Goal: Information Seeking & Learning: Learn about a topic

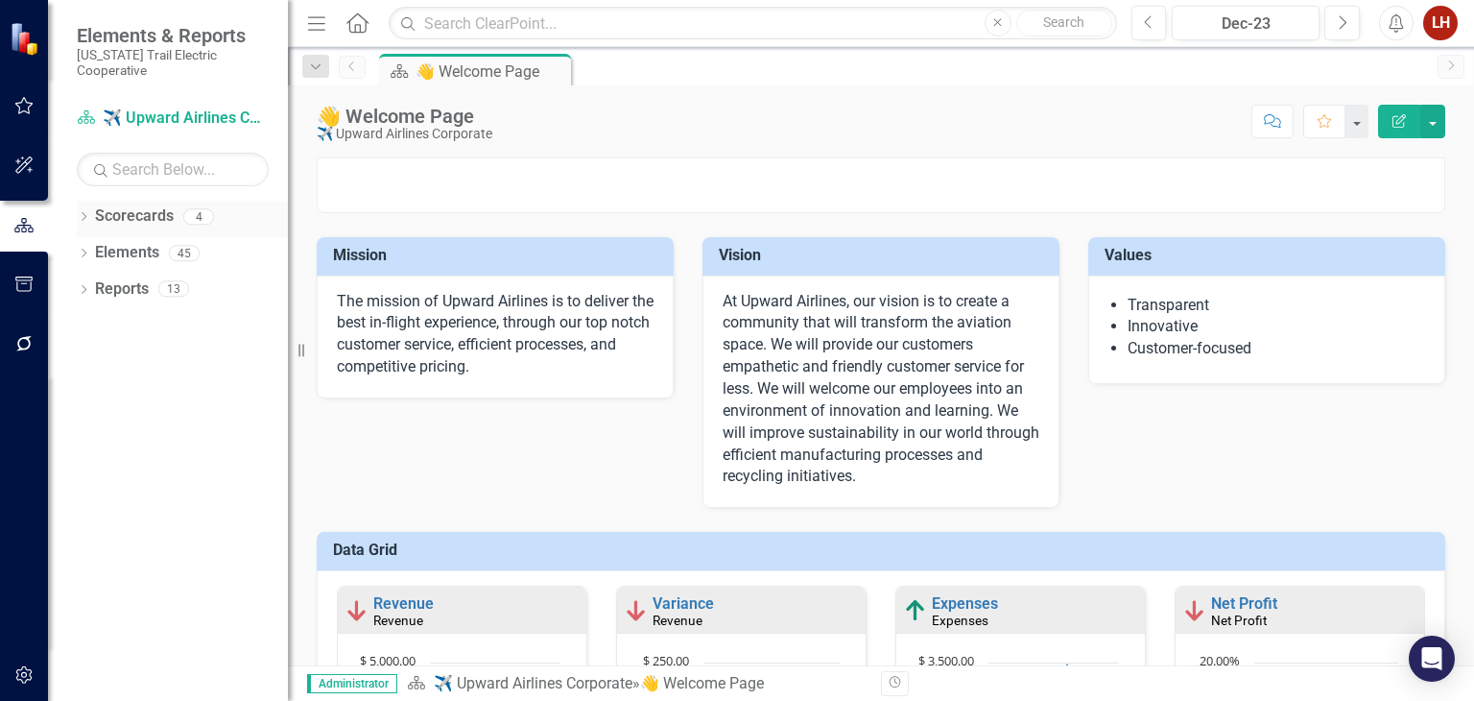
click at [85, 213] on icon "Dropdown" at bounding box center [83, 218] width 13 height 11
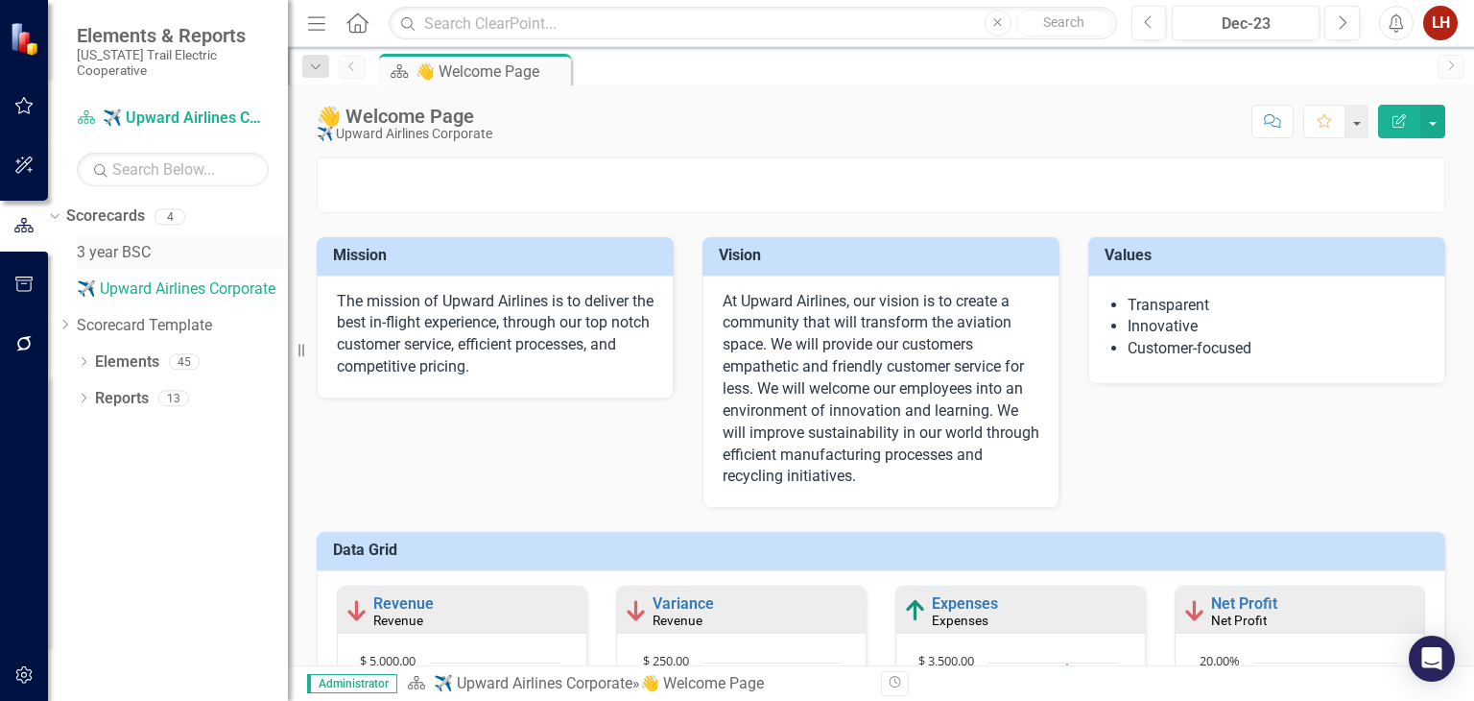
click at [146, 242] on link "3 year BSC" at bounding box center [182, 253] width 211 height 22
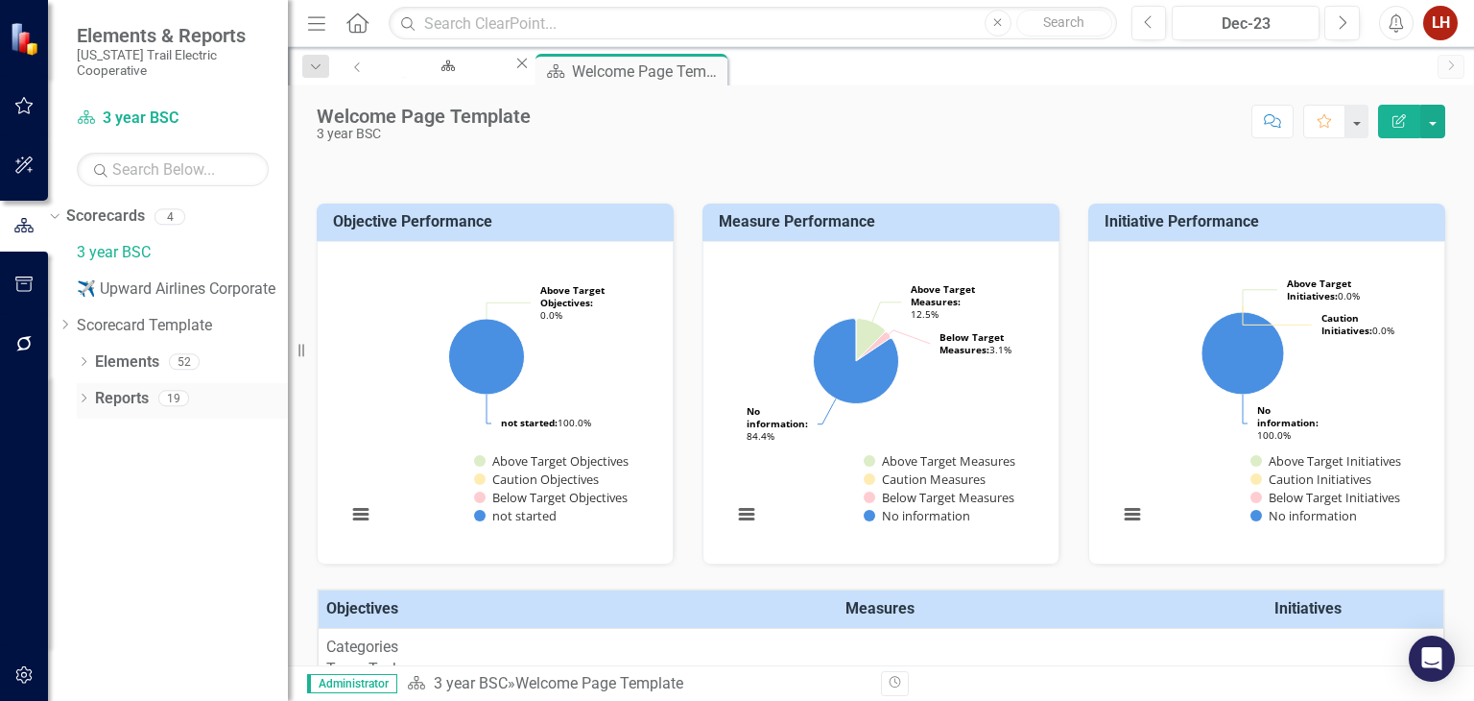
click at [83, 393] on icon at bounding box center [84, 397] width 5 height 9
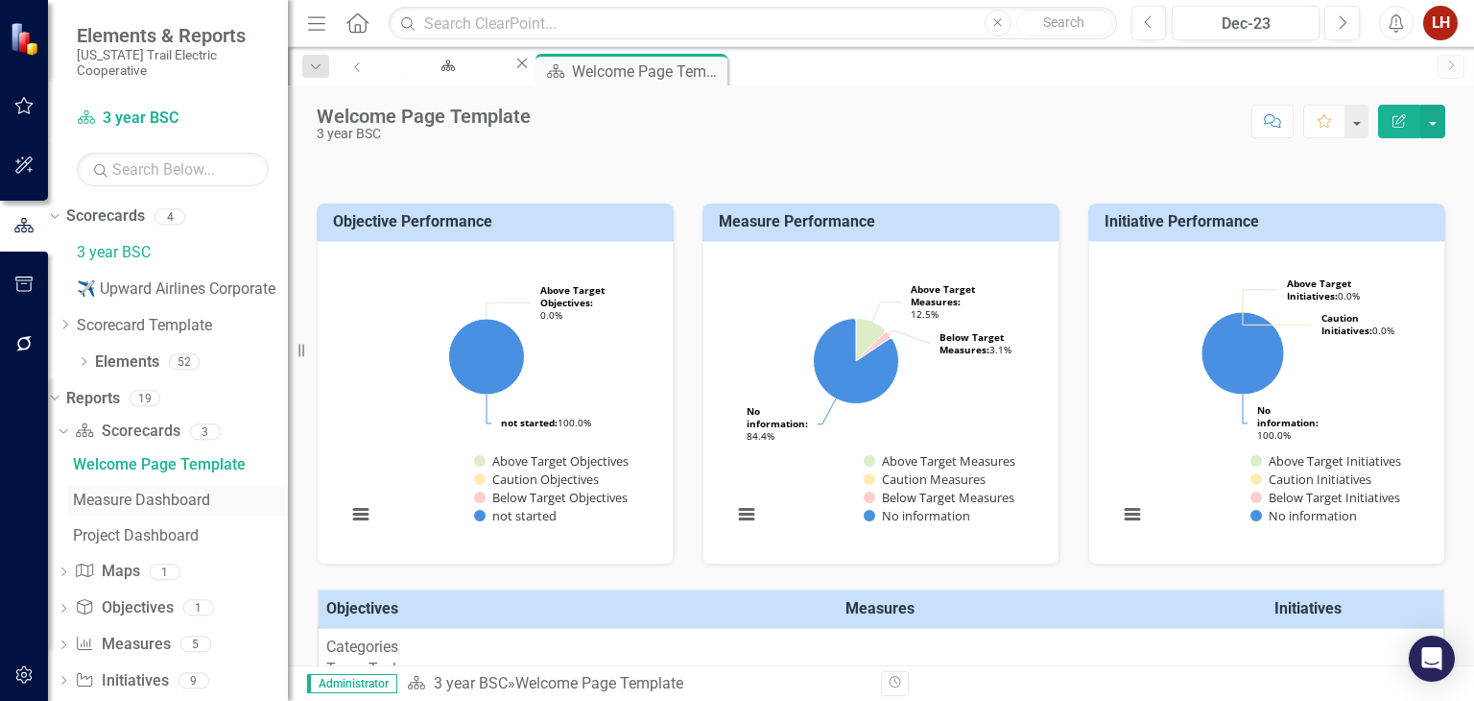
click at [144, 491] on div "Measure Dashboard" at bounding box center [180, 499] width 215 height 17
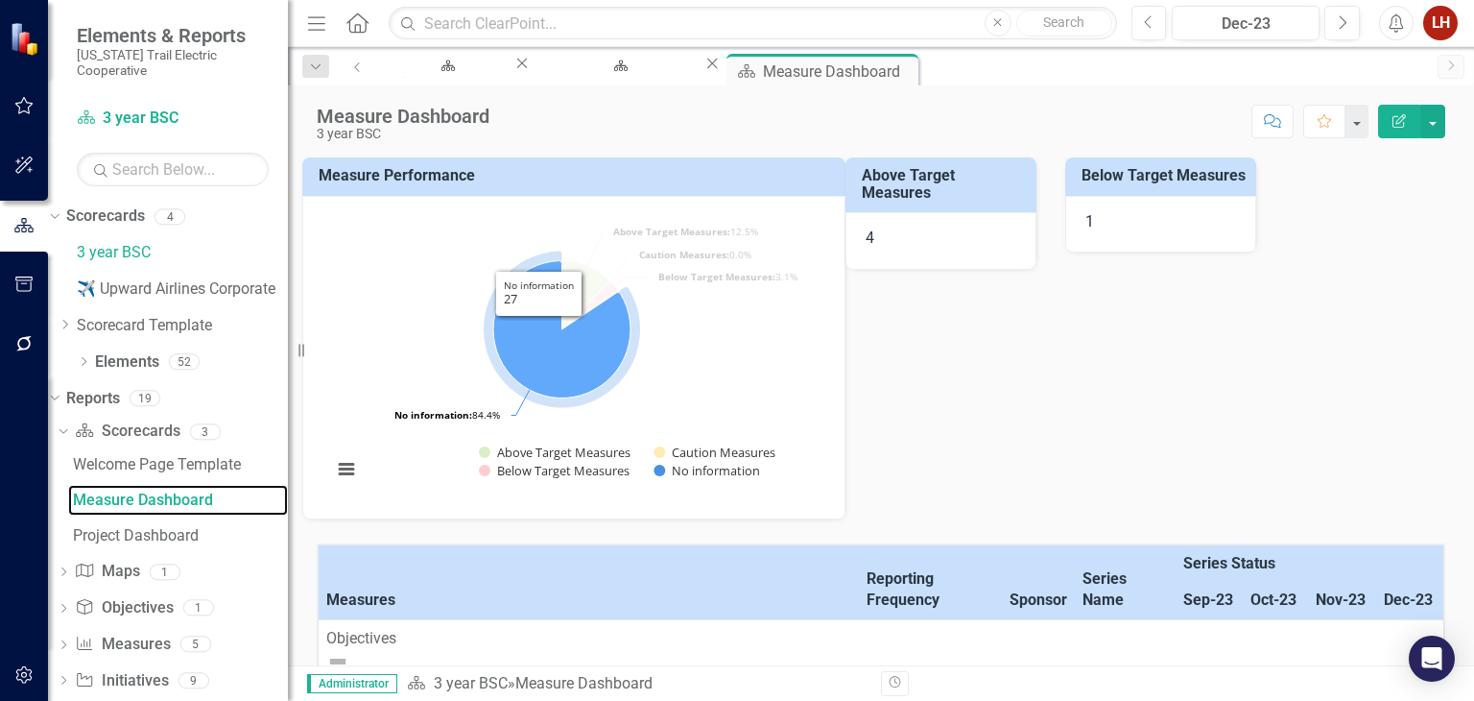
click at [553, 336] on icon "No information, 27." at bounding box center [561, 328] width 137 height 137
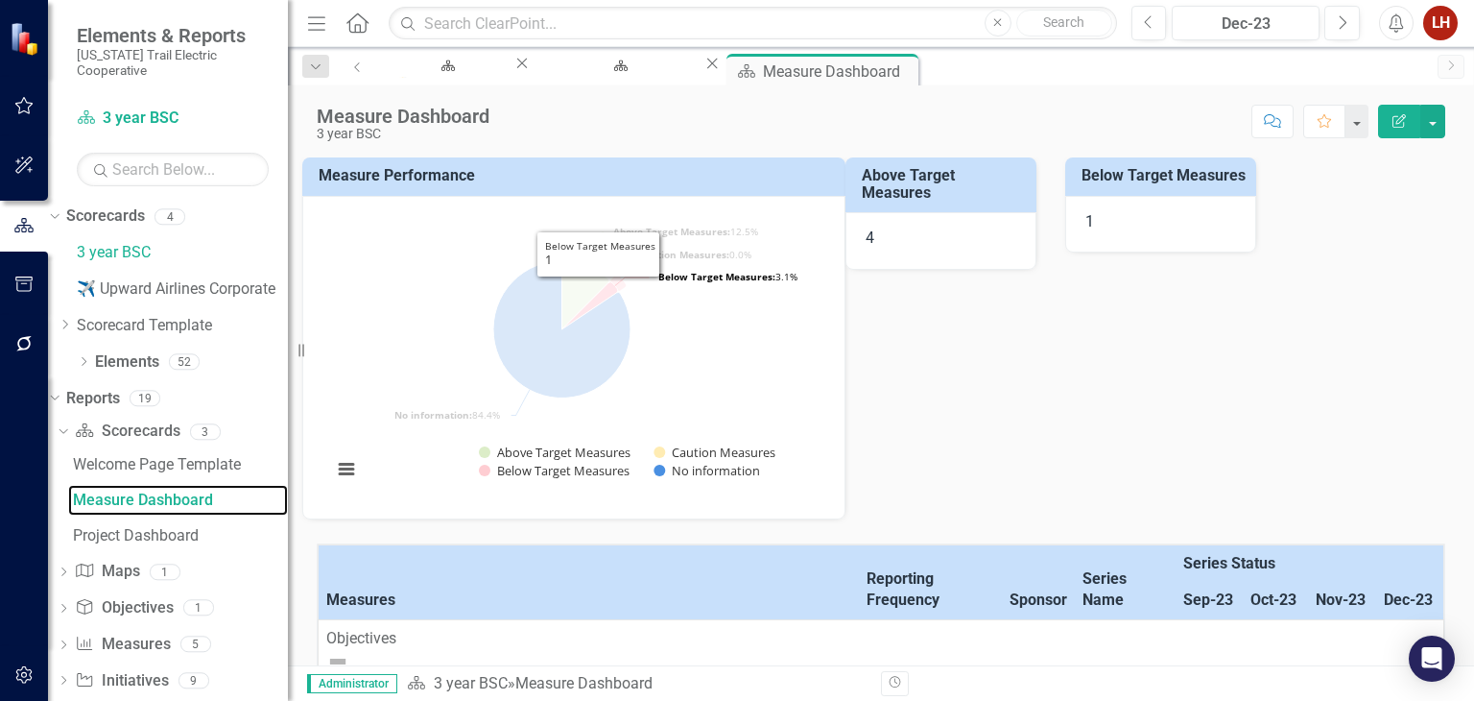
click at [613, 291] on icon "Below Target Measures, 1." at bounding box center [590, 304] width 56 height 47
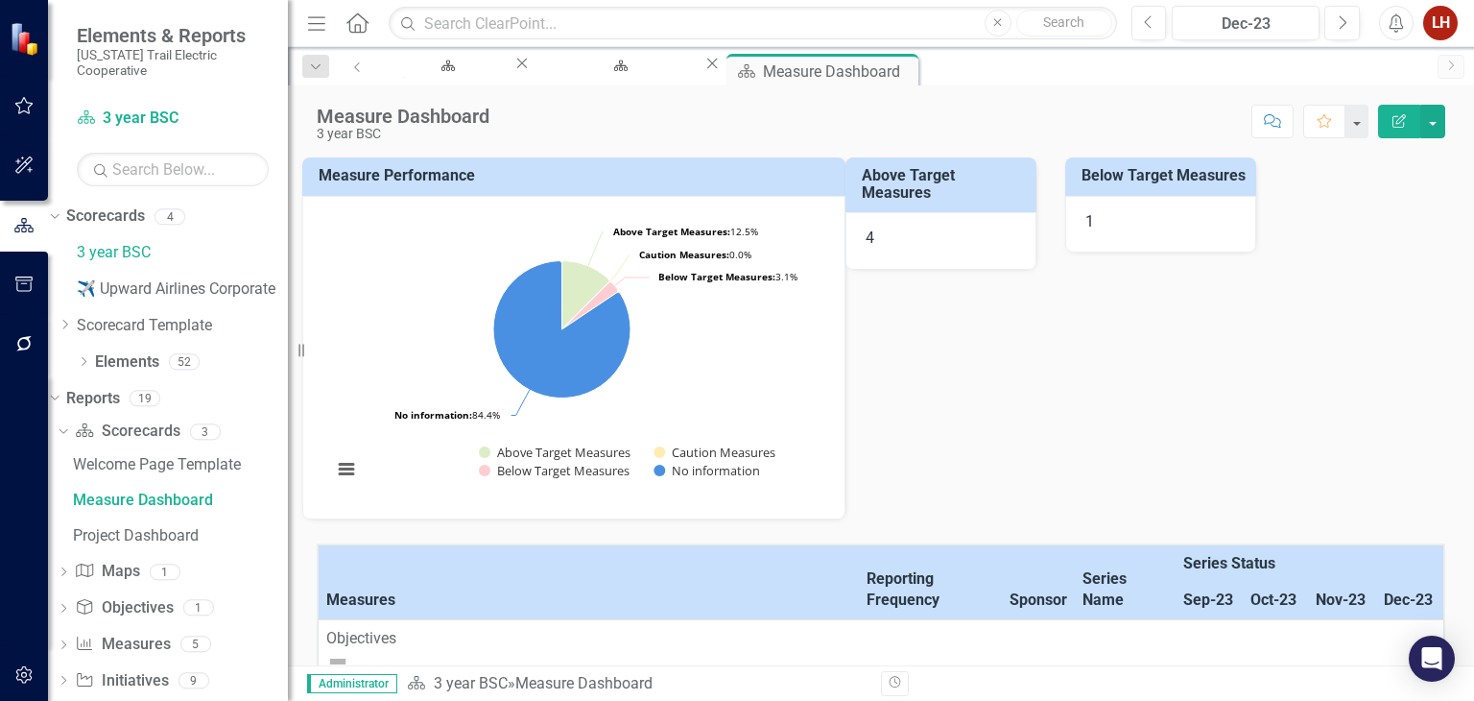
click at [1095, 492] on div "Measure Performance Loading... Chart Pie chart with 4 slices. Measure Performan…" at bounding box center [880, 326] width 1157 height 386
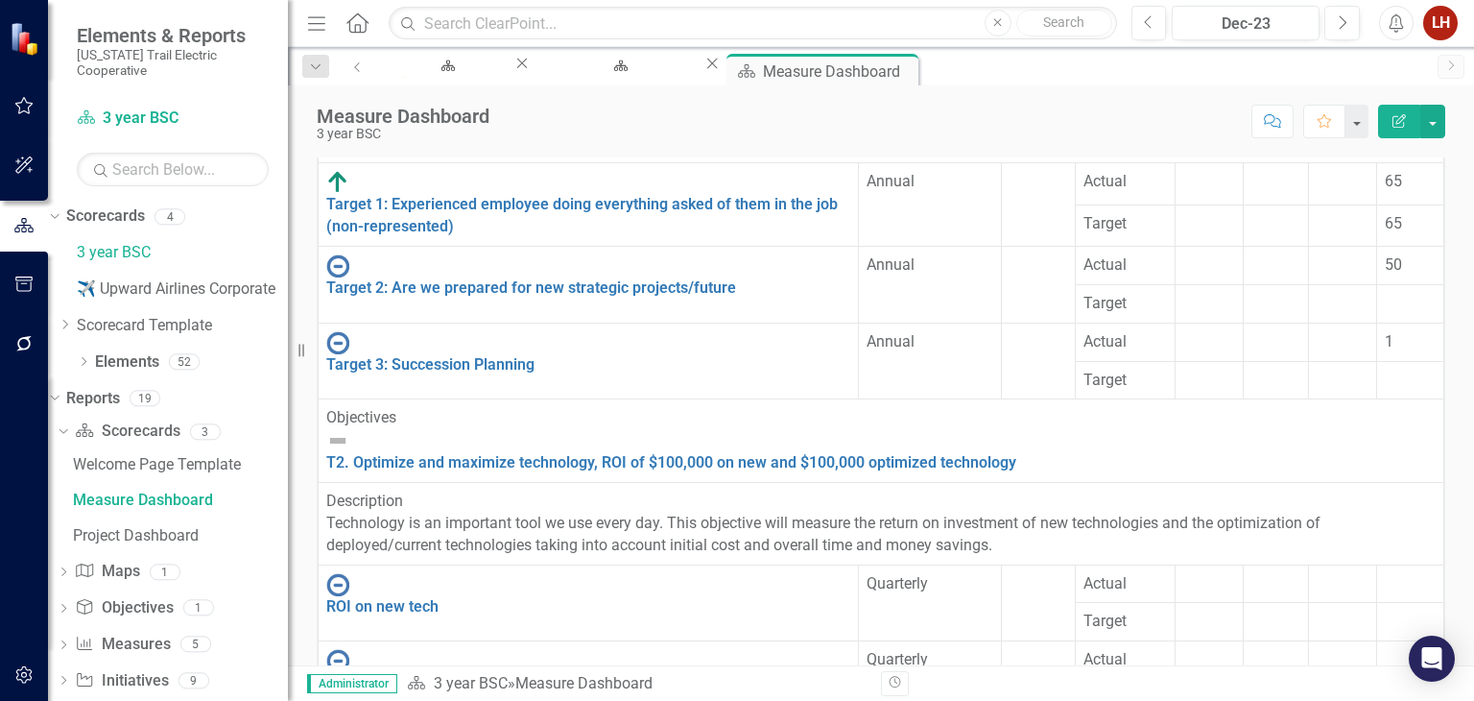
scroll to position [729, 0]
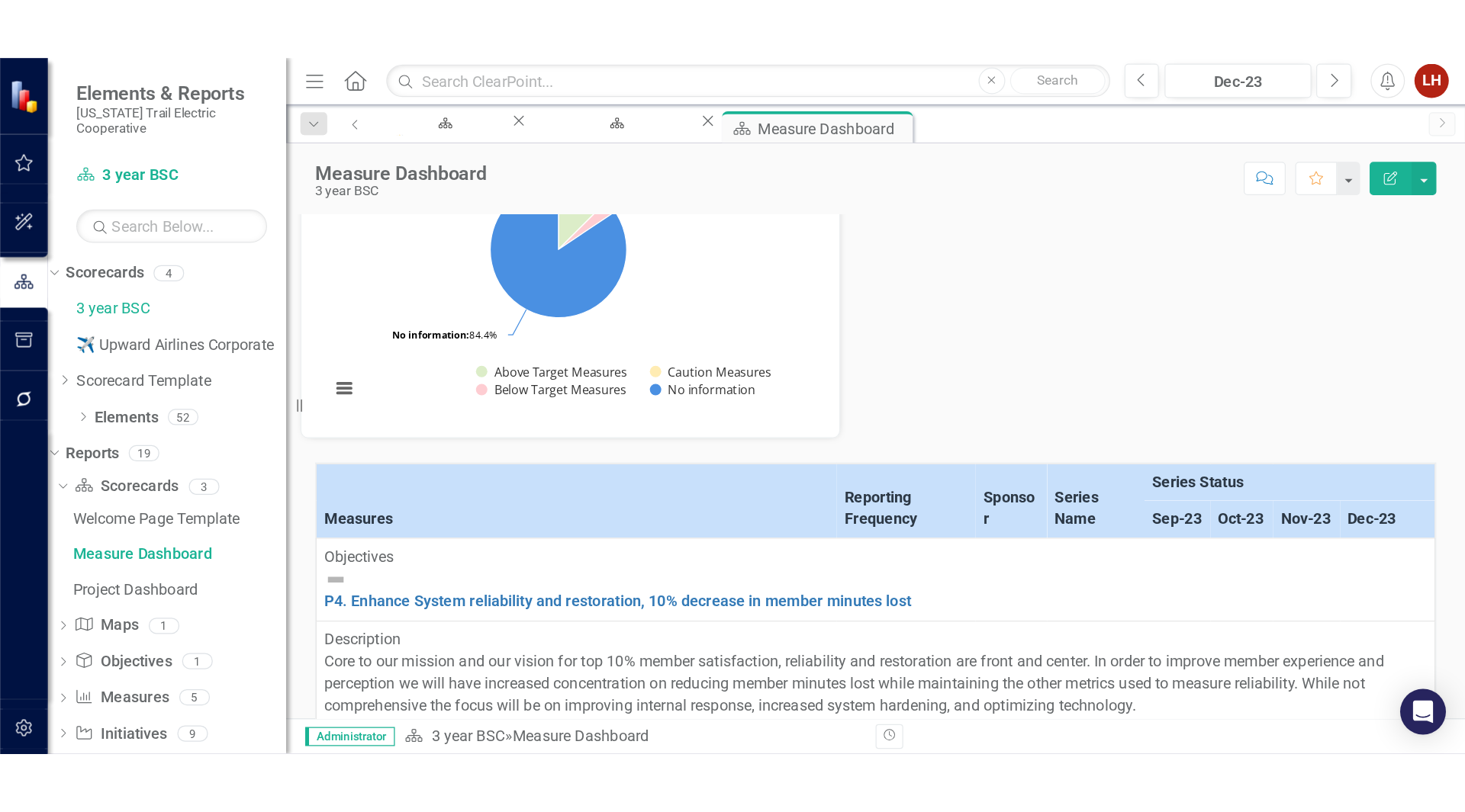
scroll to position [0, 0]
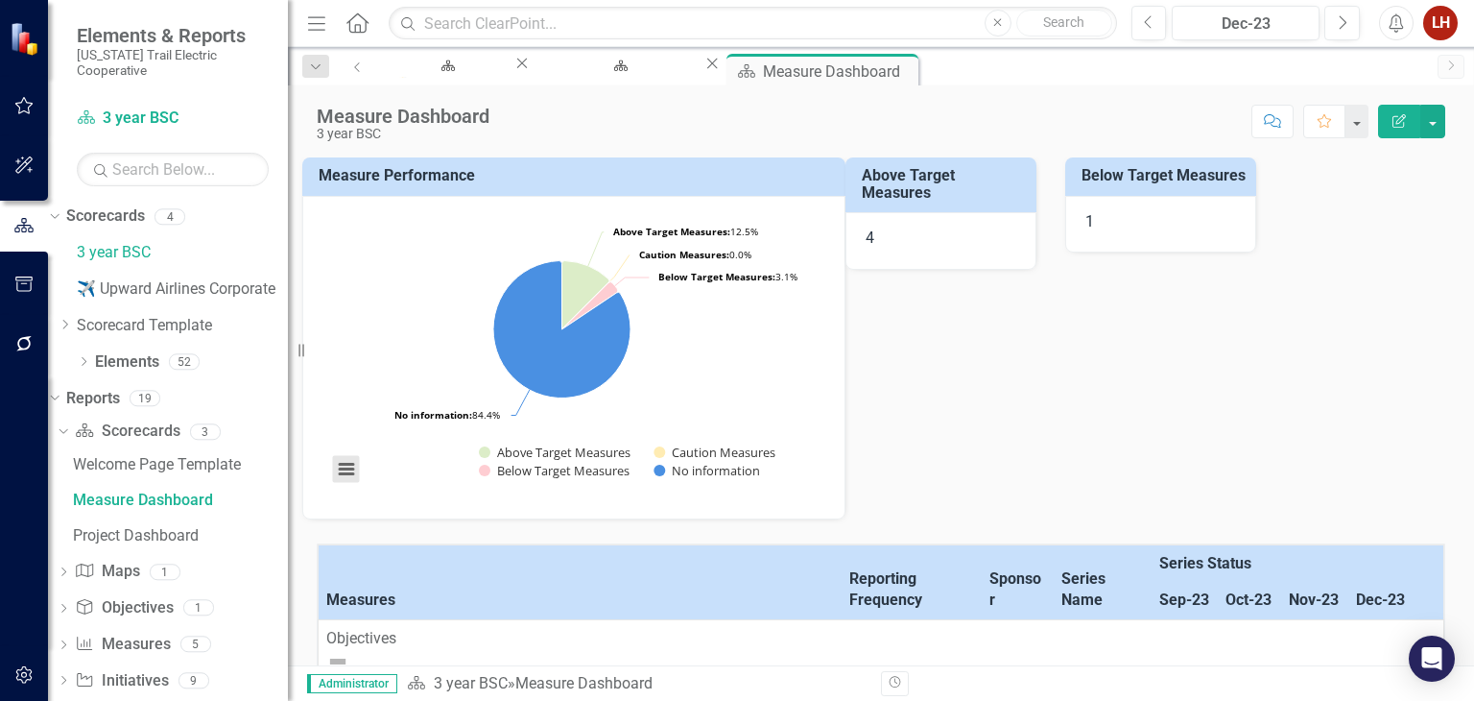
click at [360, 464] on button "View chart menu, Chart" at bounding box center [346, 469] width 27 height 27
click at [973, 396] on div "Measure Performance Loading... Chart Pie chart with 4 slices. Measure Performan…" at bounding box center [880, 326] width 1157 height 386
